Goal: Share content

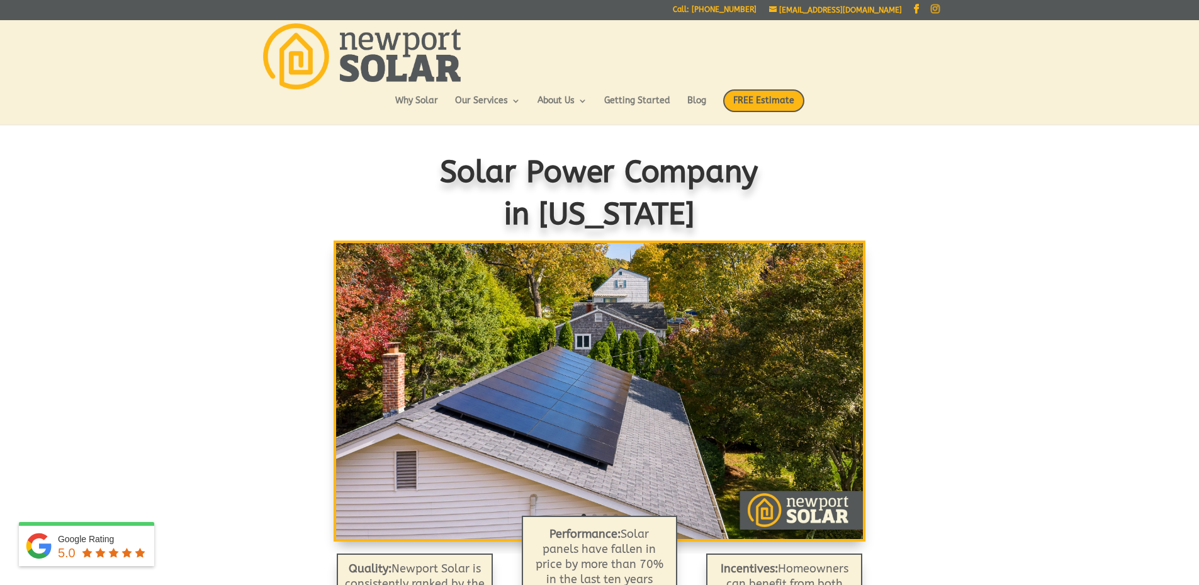
click at [935, 8] on link "Instagram" at bounding box center [935, 9] width 9 height 10
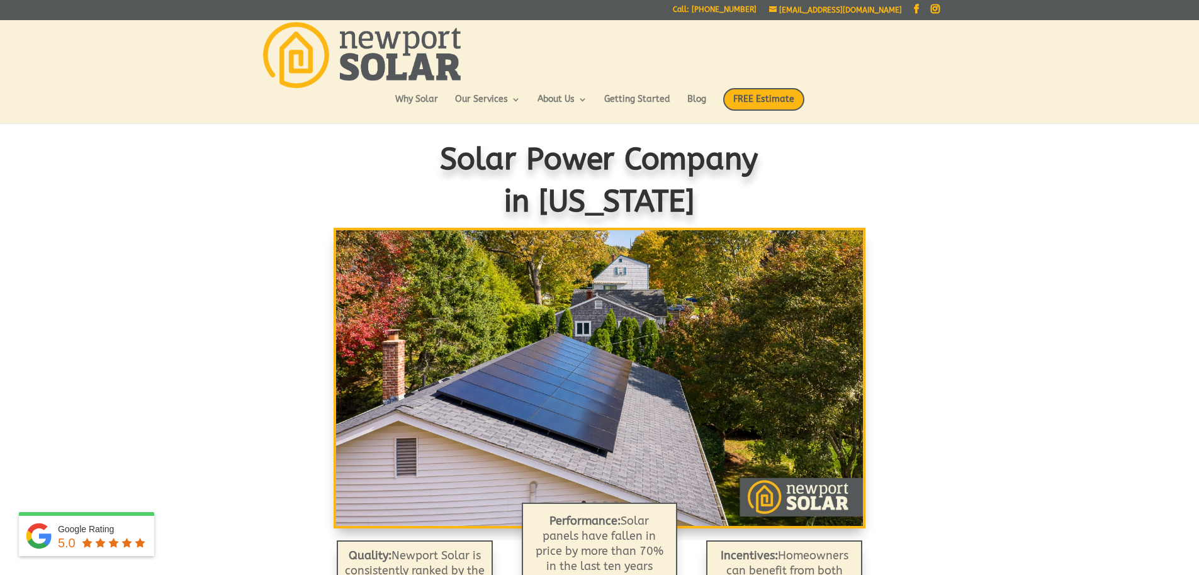
click at [916, 9] on link "Facebook" at bounding box center [916, 9] width 9 height 10
